Goal: Download file/media

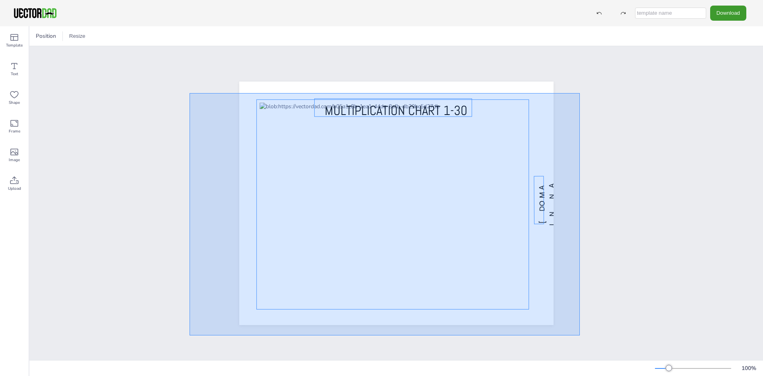
drag, startPoint x: 190, startPoint y: 93, endPoint x: 580, endPoint y: 335, distance: 459.3
click at [580, 335] on div "[DOMAIN_NAME] MULTIPLICATION CHART 1-30" at bounding box center [396, 203] width 734 height 314
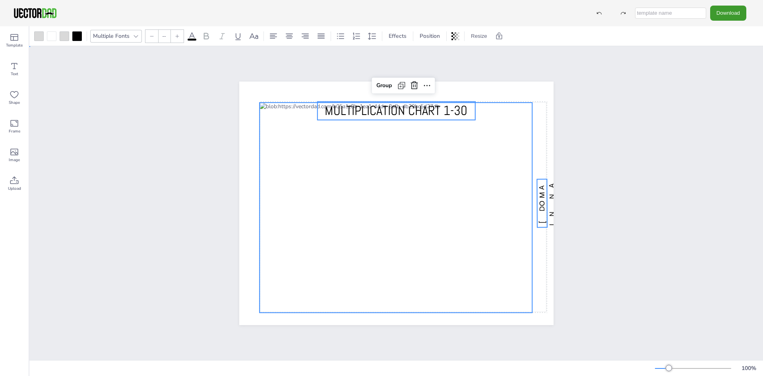
click at [569, 152] on div "[DOMAIN_NAME] MULTIPLICATION CHART 1-30 Group" at bounding box center [396, 203] width 383 height 267
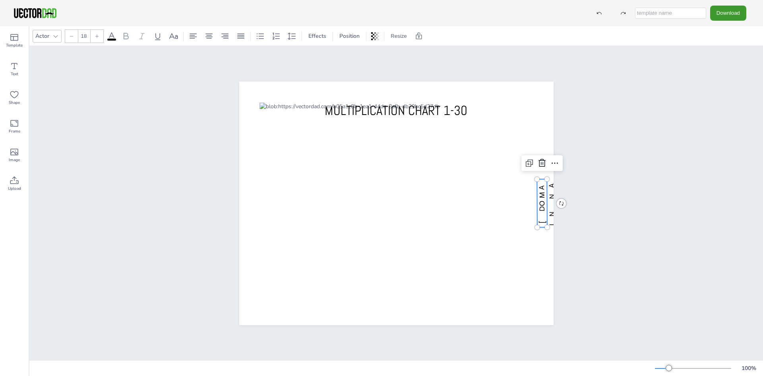
click at [539, 194] on span "[DOMAIN_NAME]" at bounding box center [551, 202] width 29 height 45
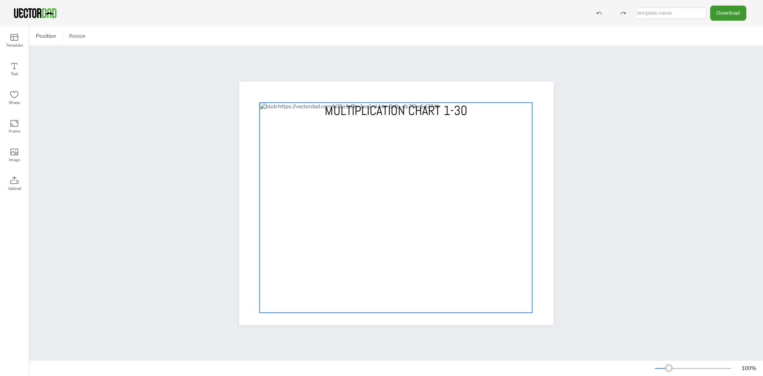
click at [509, 129] on div at bounding box center [396, 207] width 273 height 210
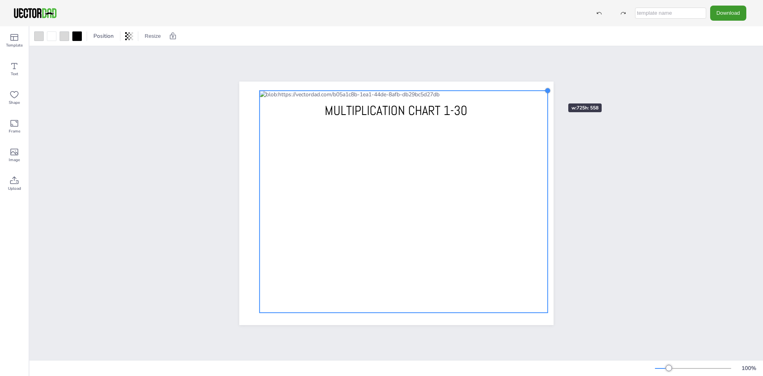
drag, startPoint x: 530, startPoint y: 101, endPoint x: 545, endPoint y: 89, distance: 18.9
click at [545, 89] on div at bounding box center [548, 90] width 6 height 6
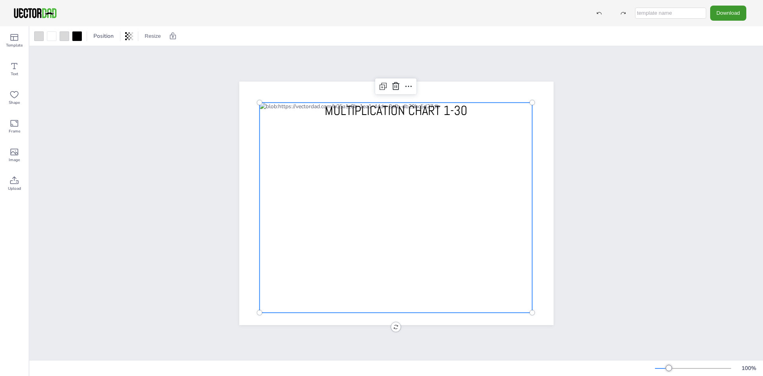
click at [591, 110] on div "MULTIPLICATION CHART 1-30" at bounding box center [396, 203] width 734 height 314
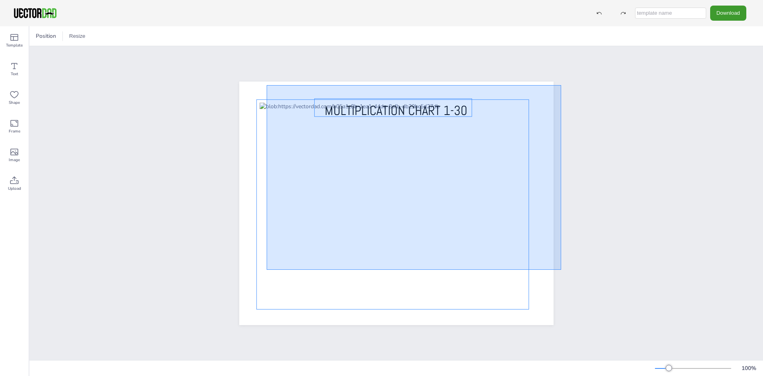
drag, startPoint x: 267, startPoint y: 85, endPoint x: 560, endPoint y: 252, distance: 337.6
click at [561, 266] on div "MULTIPLICATION CHART 1-30" at bounding box center [396, 202] width 338 height 243
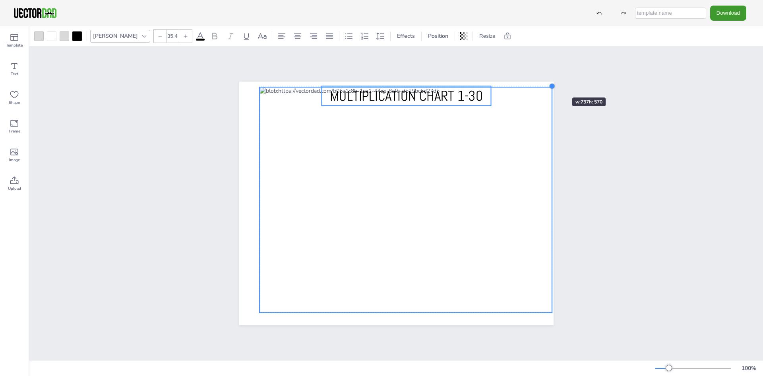
type input "35.5"
drag, startPoint x: 529, startPoint y: 99, endPoint x: 549, endPoint y: 82, distance: 26.3
click at [550, 82] on div at bounding box center [553, 85] width 6 height 6
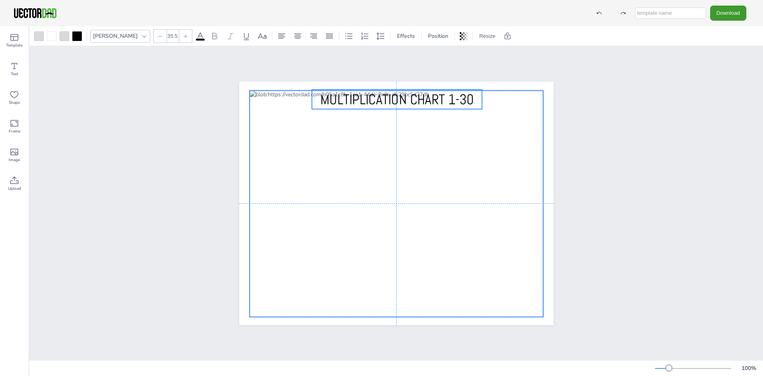
drag, startPoint x: 506, startPoint y: 141, endPoint x: 497, endPoint y: 145, distance: 10.1
click at [497, 145] on div at bounding box center [396, 203] width 294 height 226
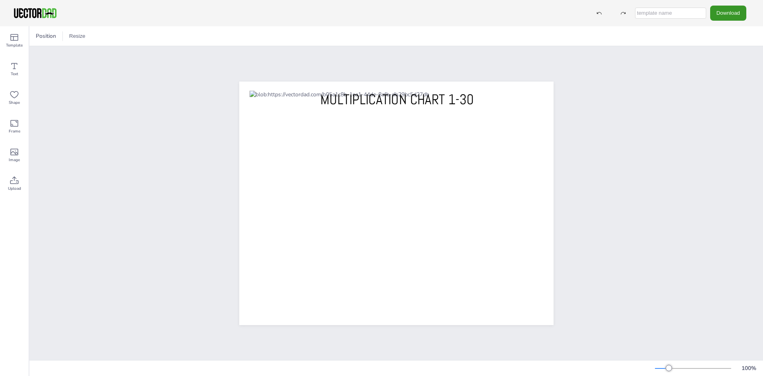
click at [726, 15] on button "Download" at bounding box center [728, 13] width 36 height 15
click at [729, 94] on li "PDF" at bounding box center [730, 97] width 65 height 16
